Goal: Information Seeking & Learning: Compare options

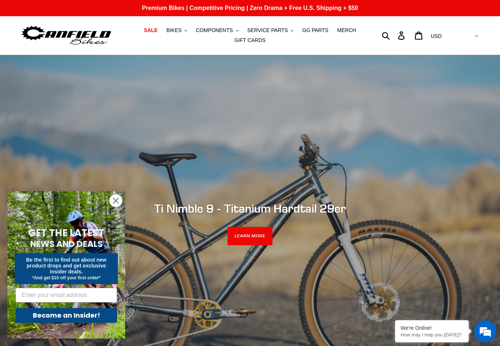
click at [118, 200] on circle "Close dialog" at bounding box center [116, 200] width 12 height 12
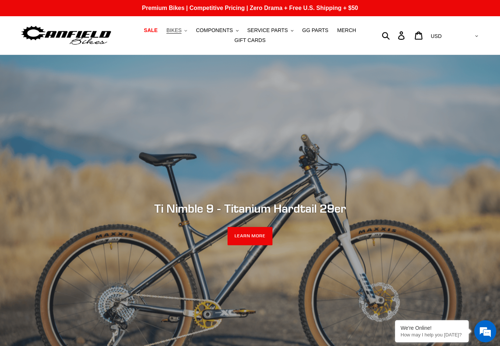
click at [187, 31] on icon ".cls-1{fill:#231f20}" at bounding box center [186, 30] width 3 height 3
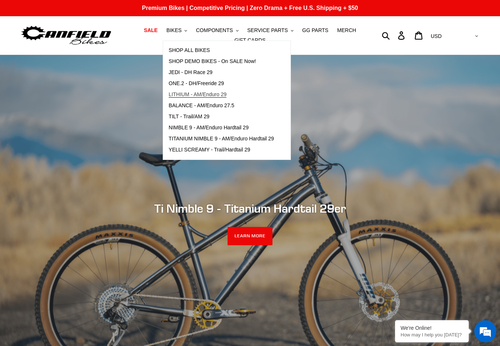
click at [223, 93] on span "LITHIUM - AM/Enduro 29" at bounding box center [198, 94] width 58 height 6
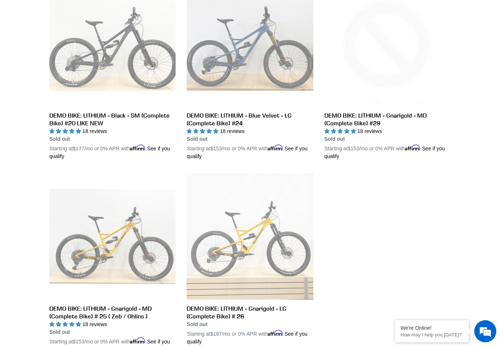
scroll to position [442, 0]
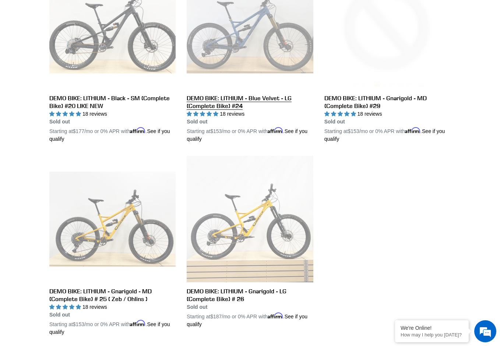
click at [224, 93] on link "DEMO BIKE: LITHIUM - Blue Velvet - LG (Complete Bike) #24" at bounding box center [250, 53] width 126 height 180
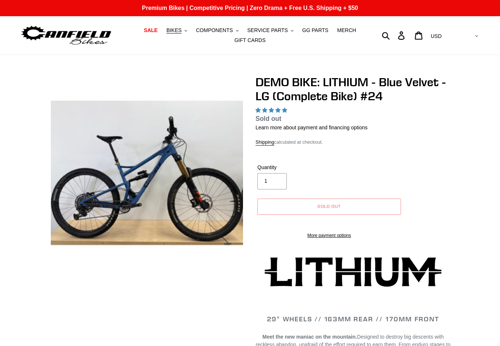
select select "highest-rating"
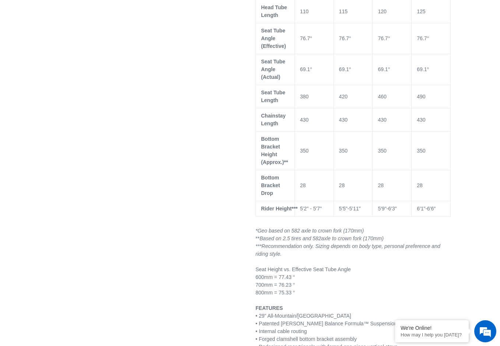
scroll to position [810, 0]
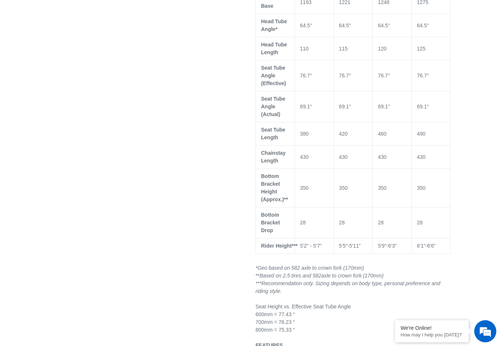
click at [196, 149] on div "DEMO BIKE: LITHIUM - Blue Velvet - LG (Complete Bike) #24 18 reviews Regular pr…" at bounding box center [244, 173] width 412 height 1816
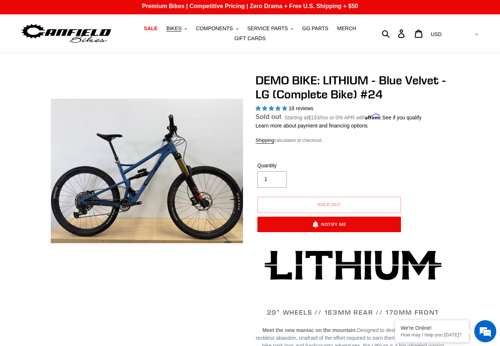
scroll to position [0, 0]
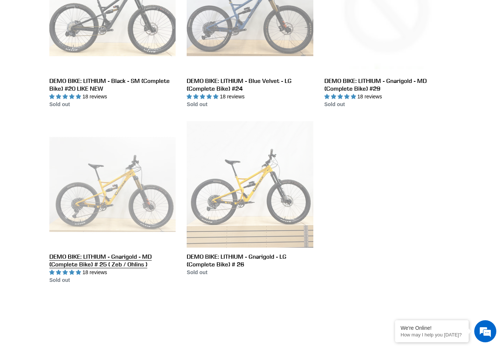
scroll to position [459, 0]
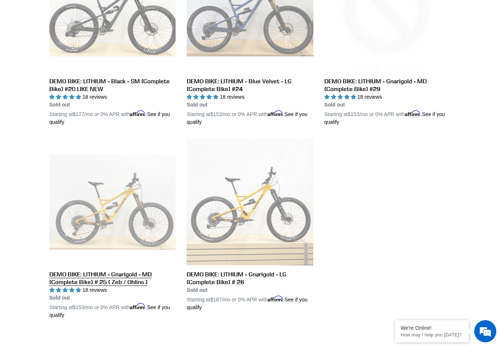
click at [129, 281] on link "DEMO BIKE: LITHIUM - Gnarigold - MD (Complete Bike) # 25 ( Zeb / Ohlins )" at bounding box center [112, 229] width 126 height 180
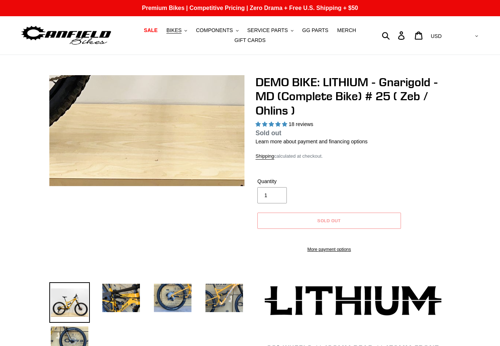
select select "highest-rating"
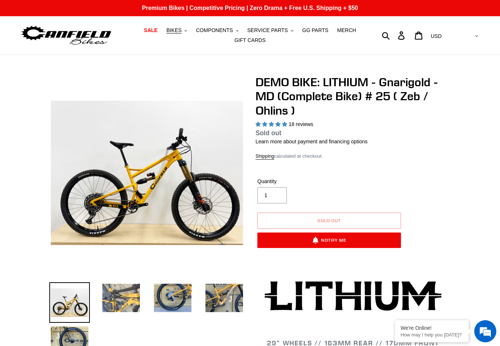
click at [132, 303] on img at bounding box center [121, 297] width 41 height 31
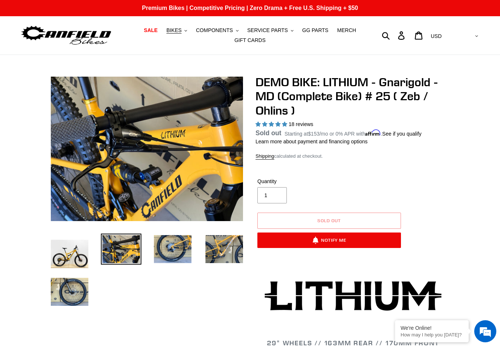
click at [174, 265] on li at bounding box center [167, 251] width 52 height 34
click at [182, 255] on img at bounding box center [172, 248] width 41 height 31
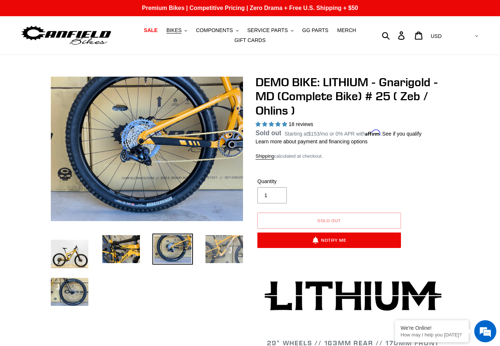
click at [226, 252] on img at bounding box center [224, 248] width 41 height 31
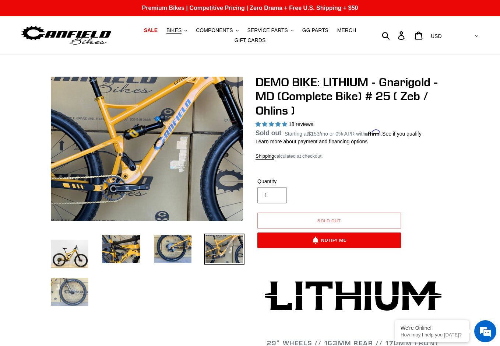
click at [79, 291] on img at bounding box center [69, 291] width 41 height 31
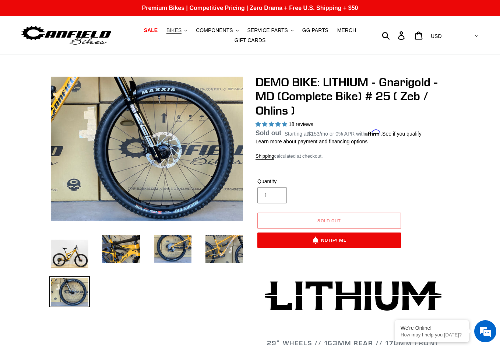
click at [191, 30] on button "BIKES .cls-1{fill:#231f20}" at bounding box center [177, 30] width 28 height 10
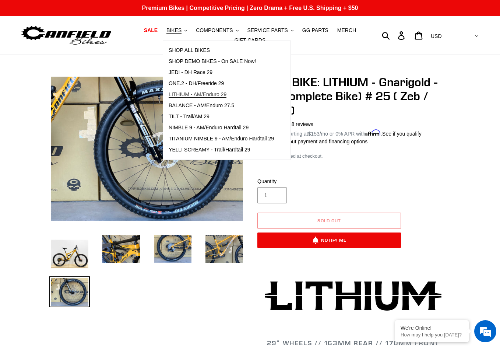
click at [212, 89] on link "LITHIUM - AM/Enduro 29" at bounding box center [221, 94] width 116 height 11
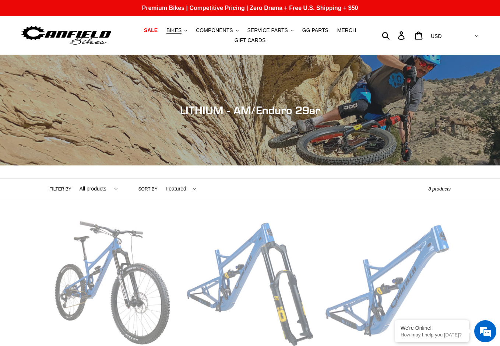
scroll to position [147, 0]
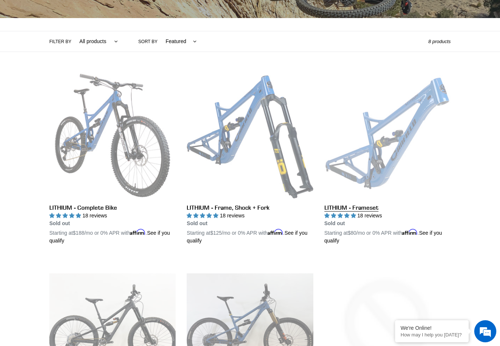
click at [351, 205] on link "LITHIUM - Frameset" at bounding box center [387, 158] width 126 height 172
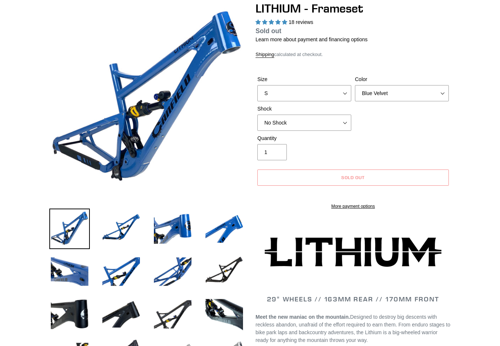
select select "highest-rating"
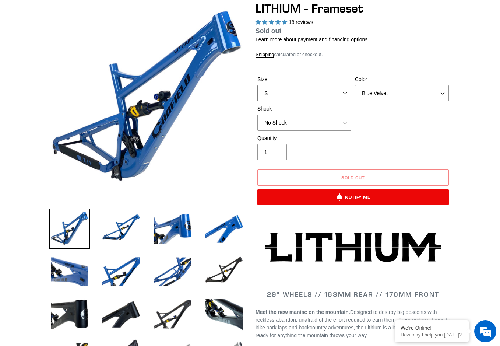
click at [341, 92] on select "S M L XL" at bounding box center [304, 93] width 94 height 16
select select "L"
click at [257, 94] on select "S M L XL" at bounding box center [304, 93] width 94 height 16
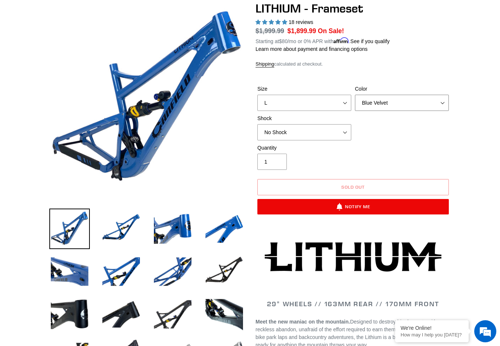
click at [377, 107] on select "Blue Velvet Stealth Black" at bounding box center [402, 103] width 94 height 16
click at [355, 95] on select "Blue Velvet Stealth Black" at bounding box center [402, 103] width 94 height 16
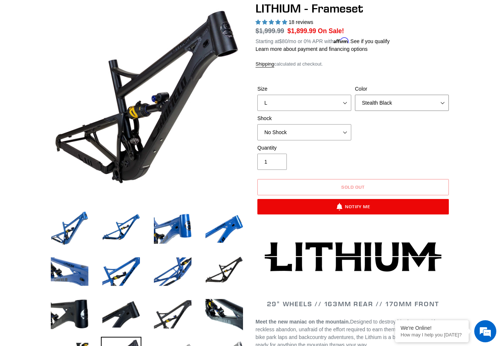
click at [384, 102] on select "Blue Velvet Stealth Black" at bounding box center [402, 103] width 94 height 16
select select "Blue Velvet"
click at [355, 95] on select "Blue Velvet Stealth Black" at bounding box center [402, 103] width 94 height 16
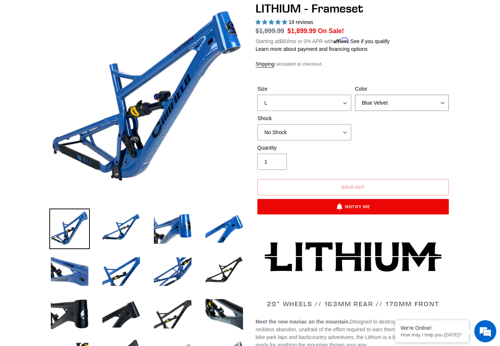
click at [386, 105] on select "Blue Velvet Stealth Black" at bounding box center [402, 103] width 94 height 16
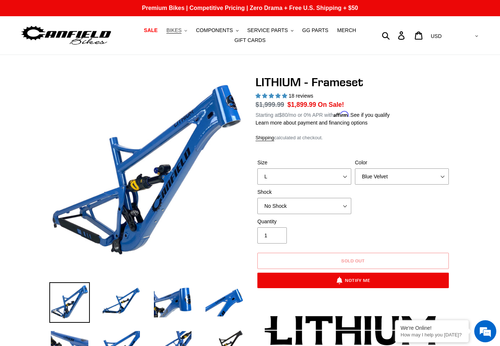
click at [188, 31] on button "BIKES .cls-1{fill:#231f20}" at bounding box center [177, 30] width 28 height 10
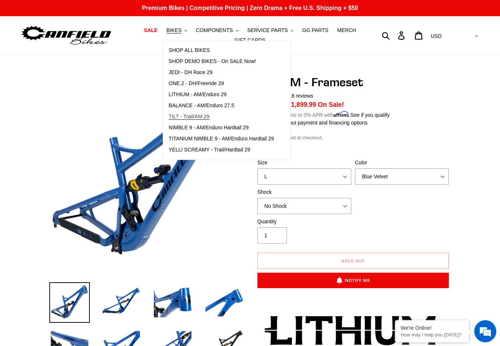
click at [197, 118] on span "TILT - Trail/AM 29" at bounding box center [189, 116] width 41 height 6
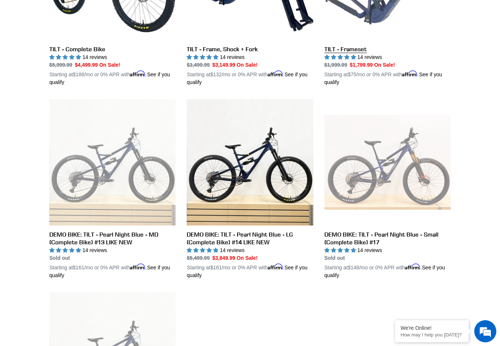
scroll to position [331, 0]
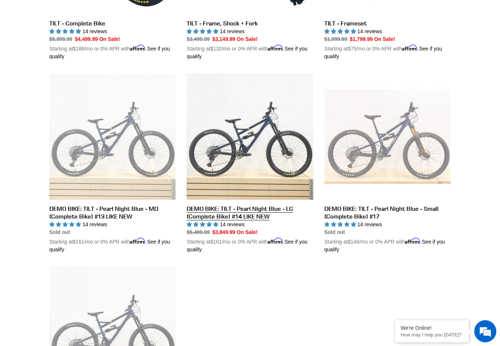
click at [272, 173] on link "DEMO BIKE: TILT - Pearl Night Blue - LG (Complete Bike) #14 LIKE NEW" at bounding box center [250, 163] width 126 height 180
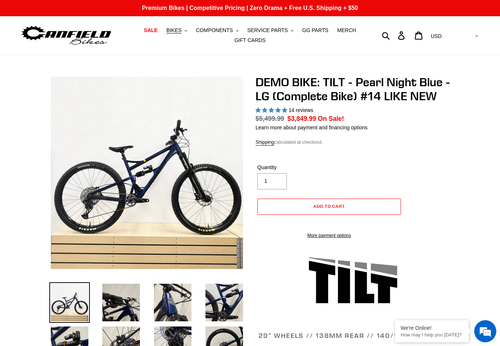
select select "highest-rating"
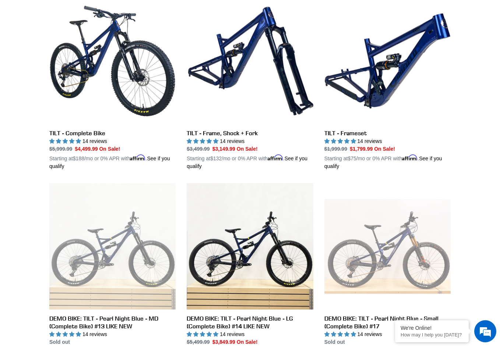
scroll to position [221, 0]
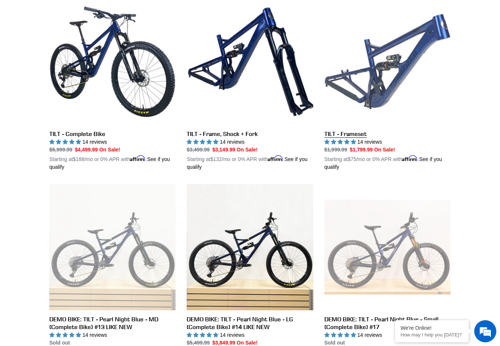
click at [346, 133] on link "TILT - Frameset" at bounding box center [387, 85] width 126 height 172
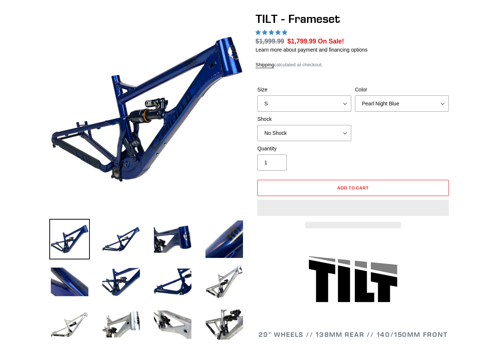
select select "highest-rating"
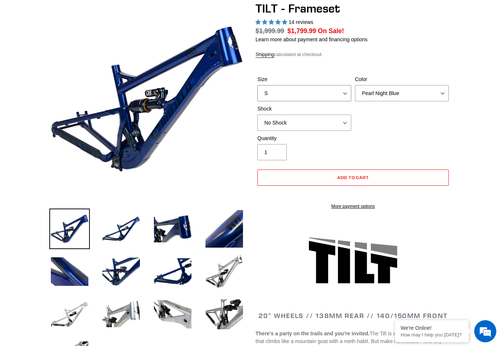
click at [325, 94] on select "S M L XL" at bounding box center [304, 93] width 94 height 16
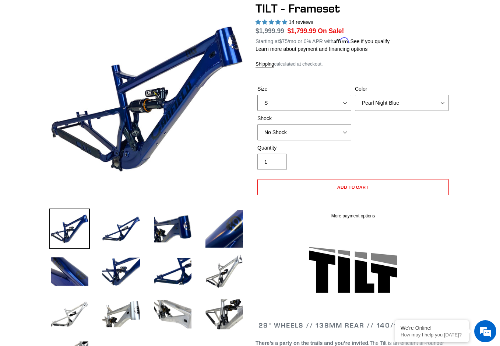
select select "L"
click at [257, 95] on select "S M L XL" at bounding box center [304, 103] width 94 height 16
click at [392, 105] on select "Pearl Night Blue Stealth Silver" at bounding box center [402, 103] width 94 height 16
click at [355, 95] on select "Pearl Night Blue Stealth Silver" at bounding box center [402, 103] width 94 height 16
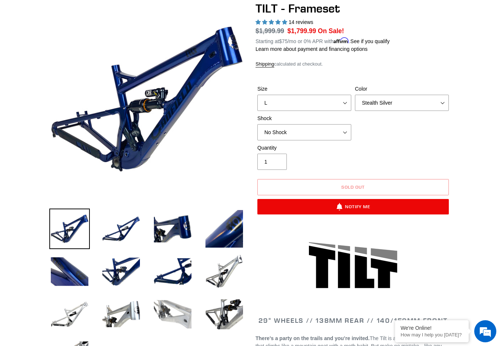
click at [184, 317] on img at bounding box center [172, 314] width 41 height 41
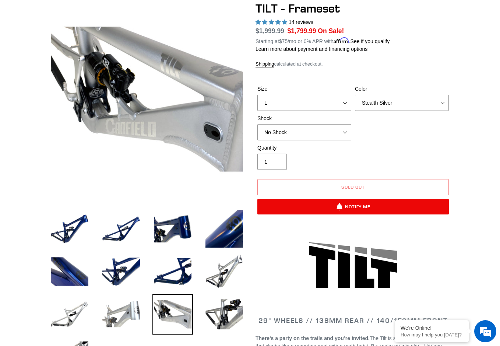
click at [137, 319] on img at bounding box center [121, 314] width 41 height 41
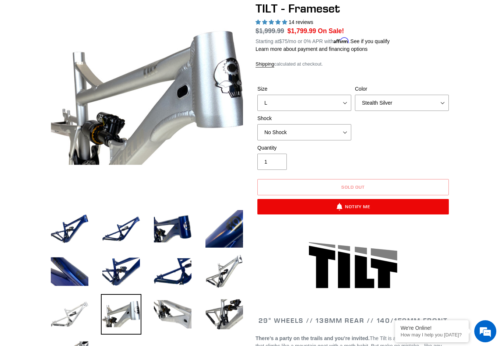
click at [70, 324] on img at bounding box center [69, 314] width 41 height 41
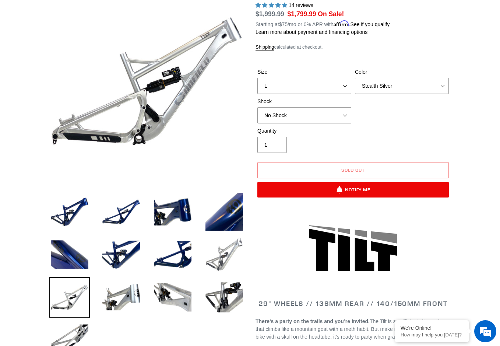
scroll to position [74, 0]
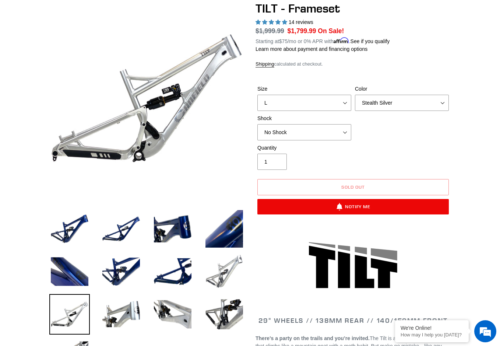
click at [217, 274] on img at bounding box center [224, 271] width 41 height 41
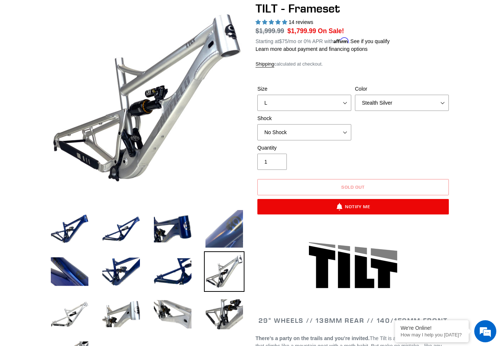
click at [220, 235] on img at bounding box center [224, 228] width 41 height 41
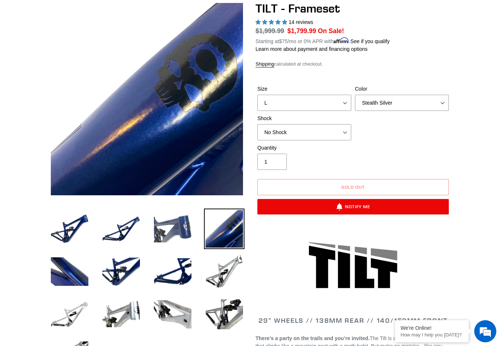
click at [176, 227] on img at bounding box center [172, 228] width 41 height 41
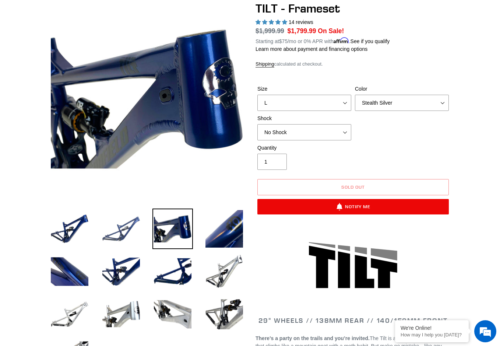
click at [140, 230] on img at bounding box center [121, 228] width 41 height 41
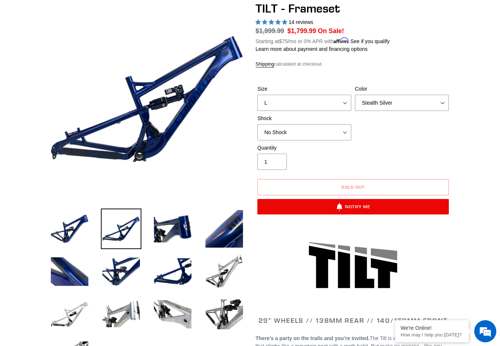
click at [90, 229] on li at bounding box center [116, 230] width 52 height 43
click at [81, 228] on img at bounding box center [69, 228] width 41 height 41
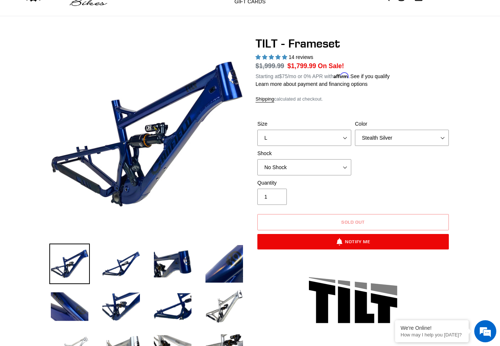
scroll to position [0, 0]
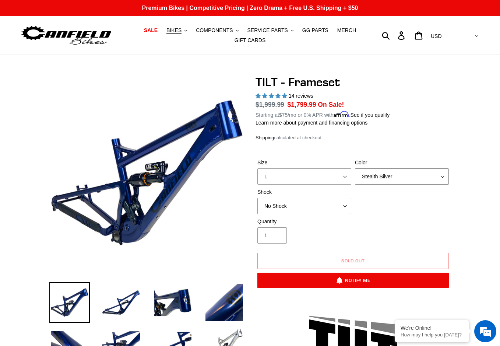
click at [380, 179] on select "Pearl Night Blue Stealth Silver" at bounding box center [402, 176] width 94 height 16
select select "Pearl Night Blue"
click at [355, 168] on select "Pearl Night Blue Stealth Silver" at bounding box center [402, 176] width 94 height 16
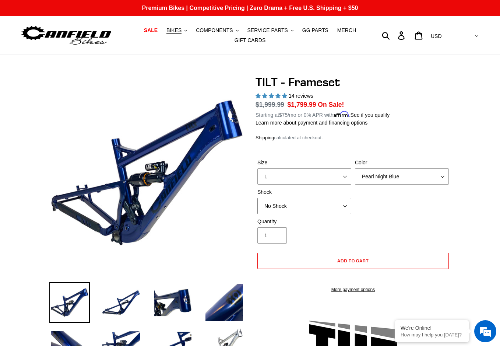
click at [333, 209] on select "No Shock Cane Creek DB Kitsuma Air RockShox Deluxe Ultimate Fox FLOAT X EXT Sto…" at bounding box center [304, 206] width 94 height 16
select select "EXT Storia Lok V3"
click at [257, 198] on select "No Shock Cane Creek DB Kitsuma Air RockShox Deluxe Ultimate Fox FLOAT X EXT Sto…" at bounding box center [304, 206] width 94 height 16
click at [407, 206] on div "Size S M L XL Color Pearl Night Blue Stealth Silver Shock No Shock Cane Creek D…" at bounding box center [353, 188] width 195 height 59
